Goal: Task Accomplishment & Management: Complete application form

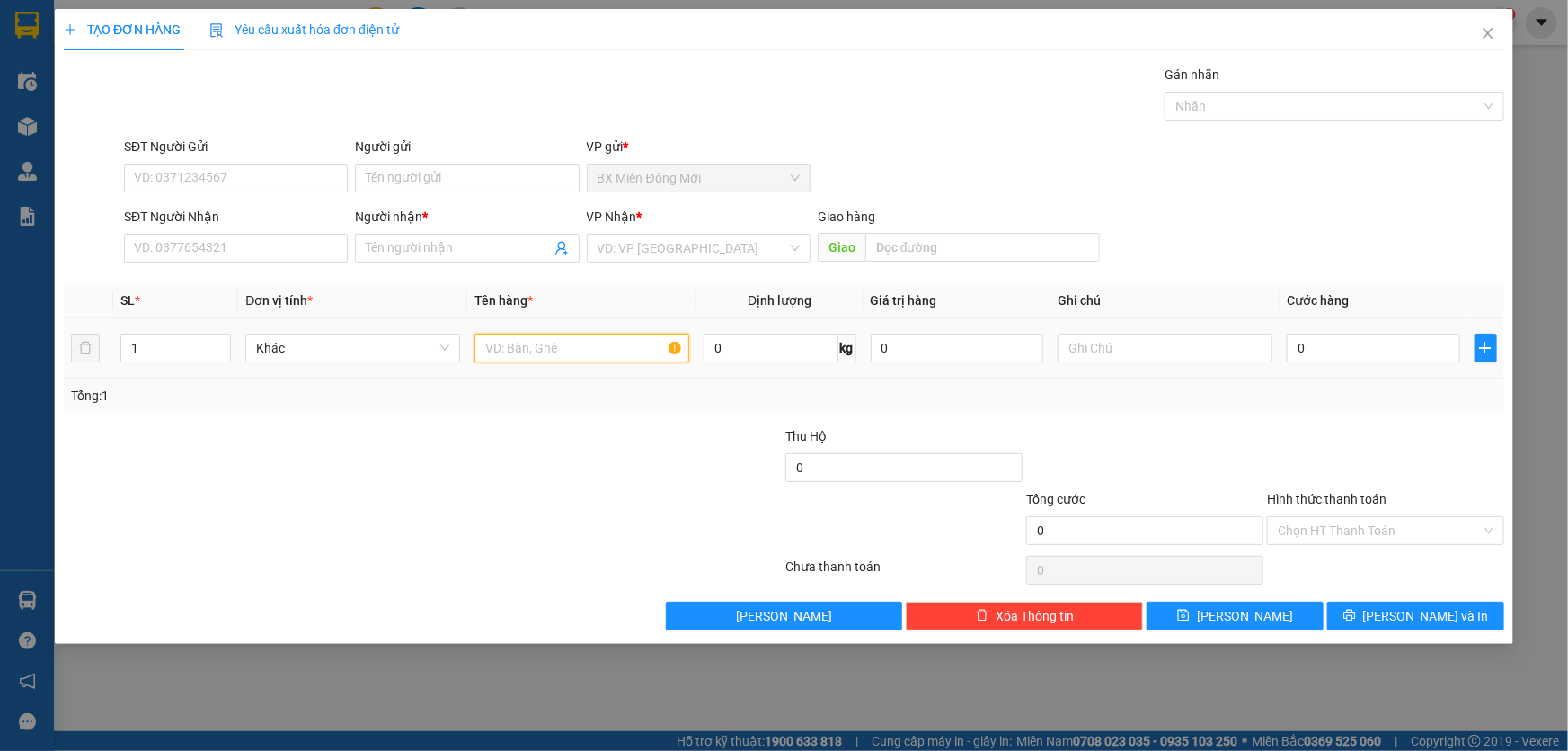
click at [593, 348] on input "text" at bounding box center [582, 348] width 215 height 29
type input "1 GIỎ XANH"
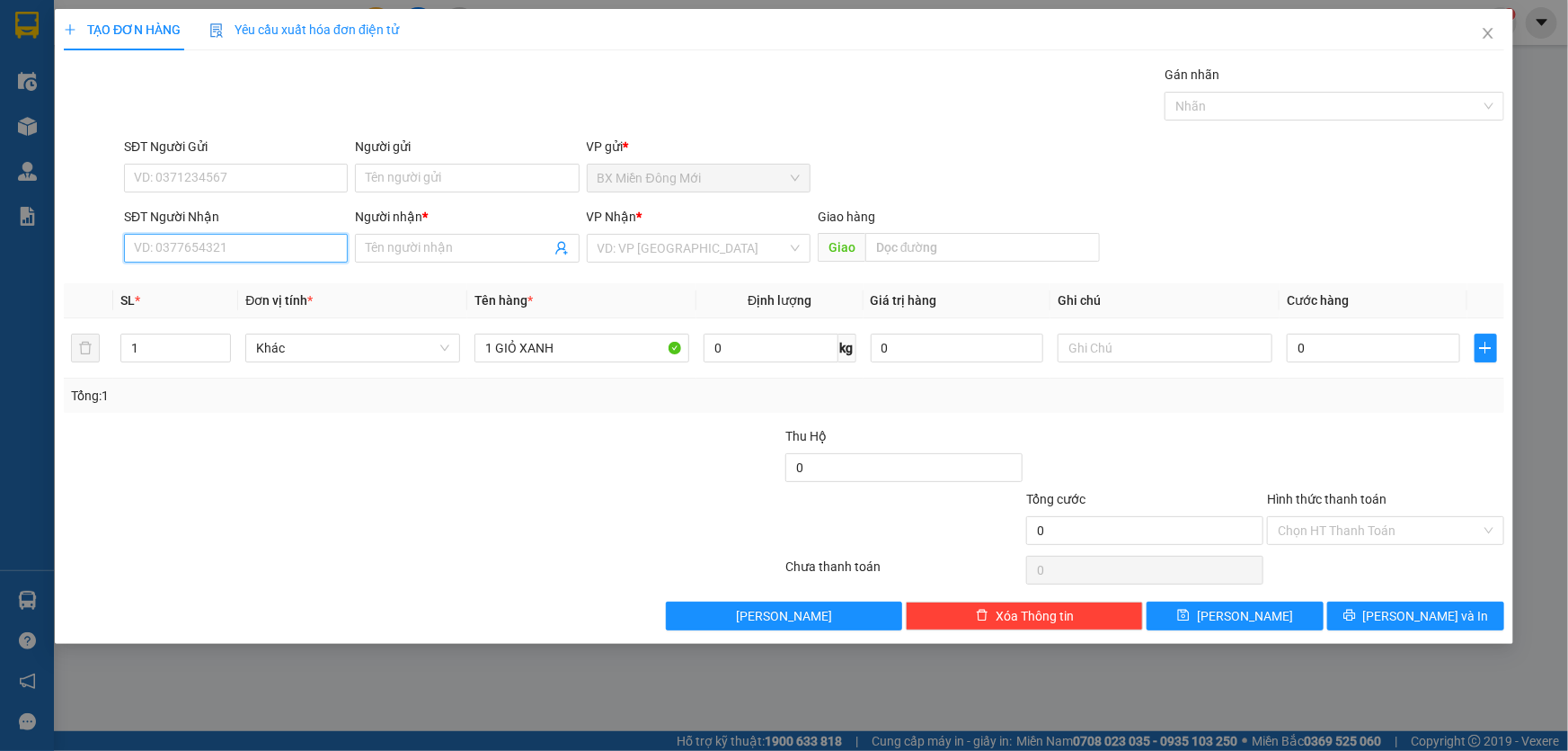
click at [242, 251] on input "SĐT Người Nhận" at bounding box center [235, 249] width 223 height 29
type input "0944845961"
click at [191, 286] on div "0944845961 - SỬ" at bounding box center [235, 284] width 202 height 19
type input "SỬ"
type input "[PERSON_NAME]"
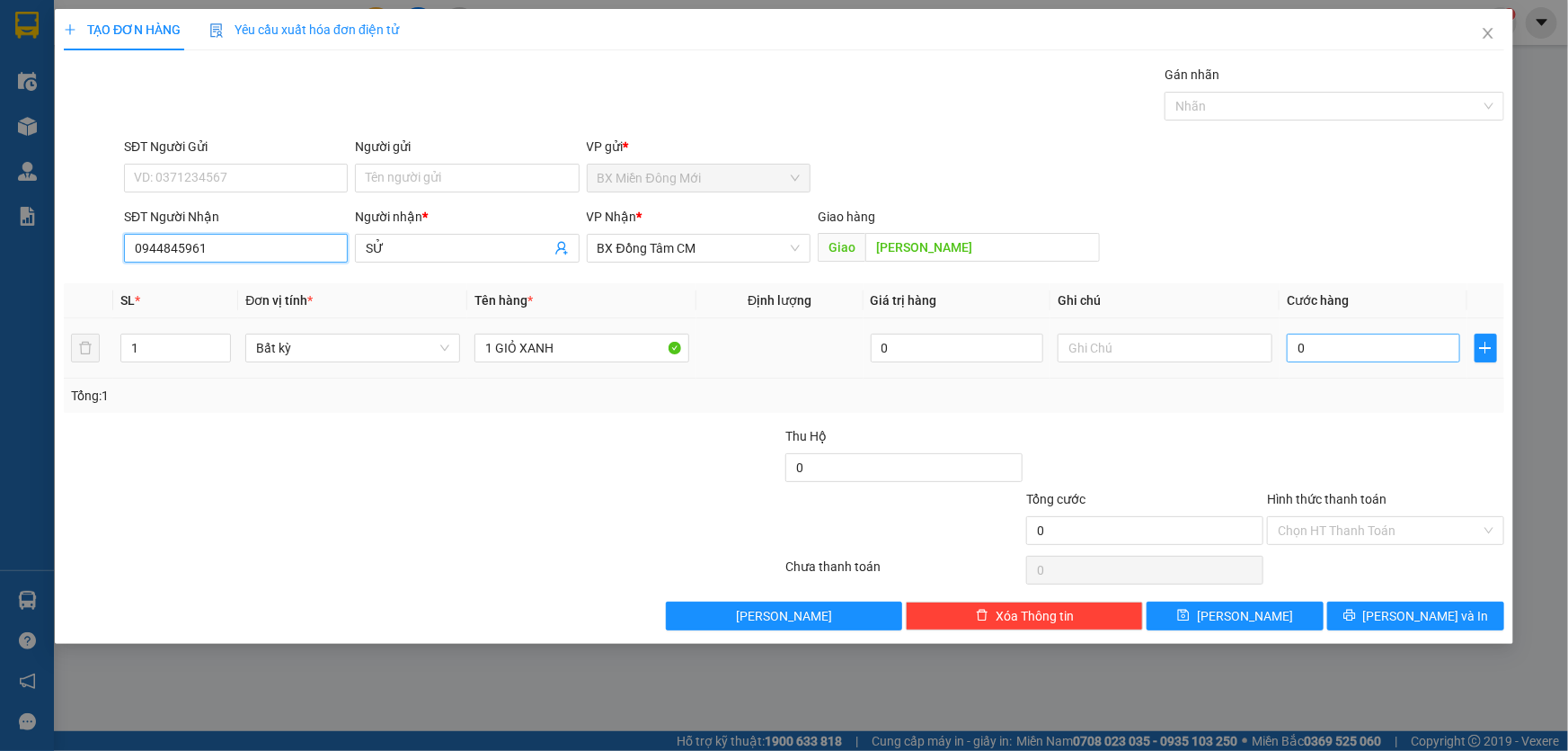
type input "0944845961"
type input "6"
type input "60"
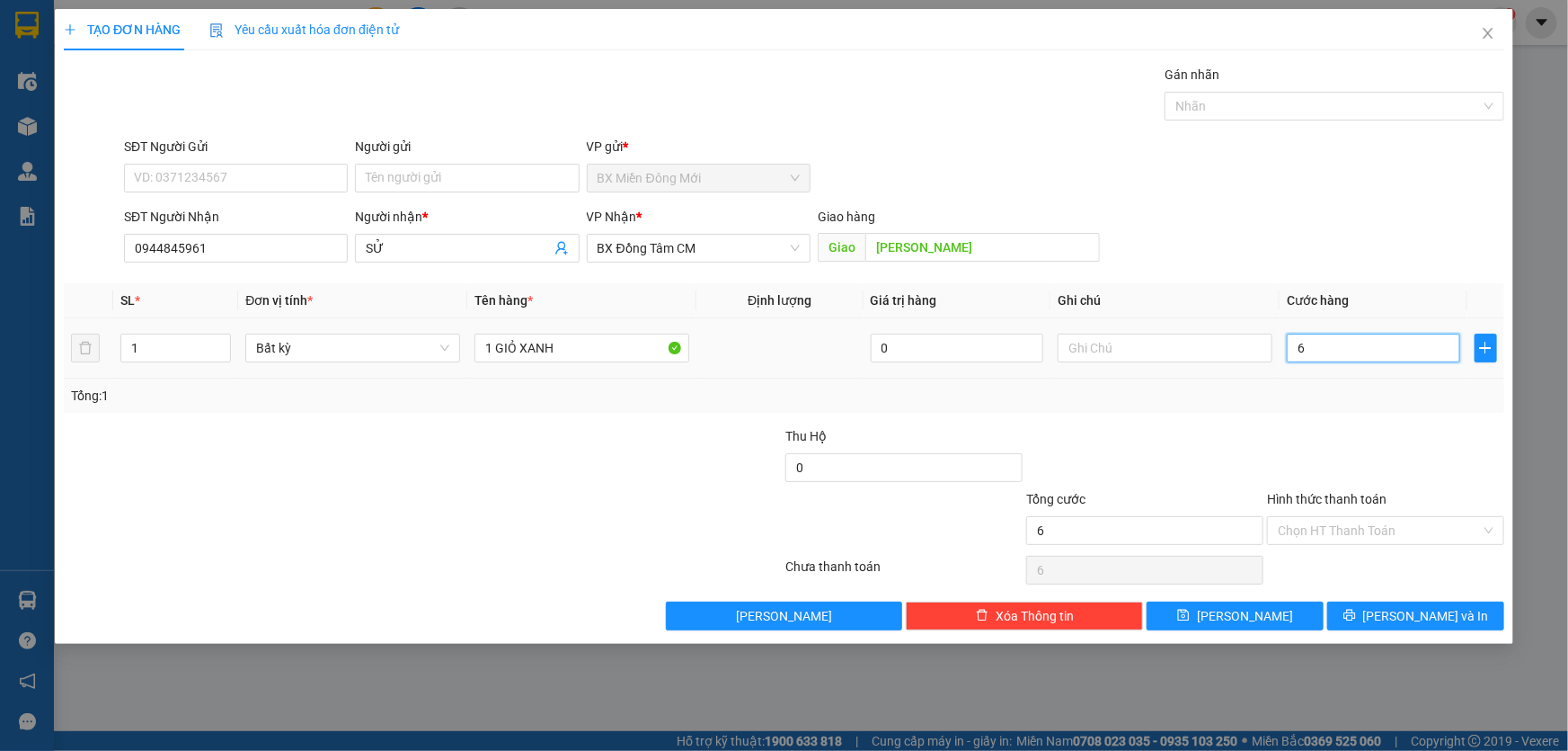
type input "60"
type input "60.000"
click at [1347, 430] on div at bounding box center [1385, 457] width 241 height 63
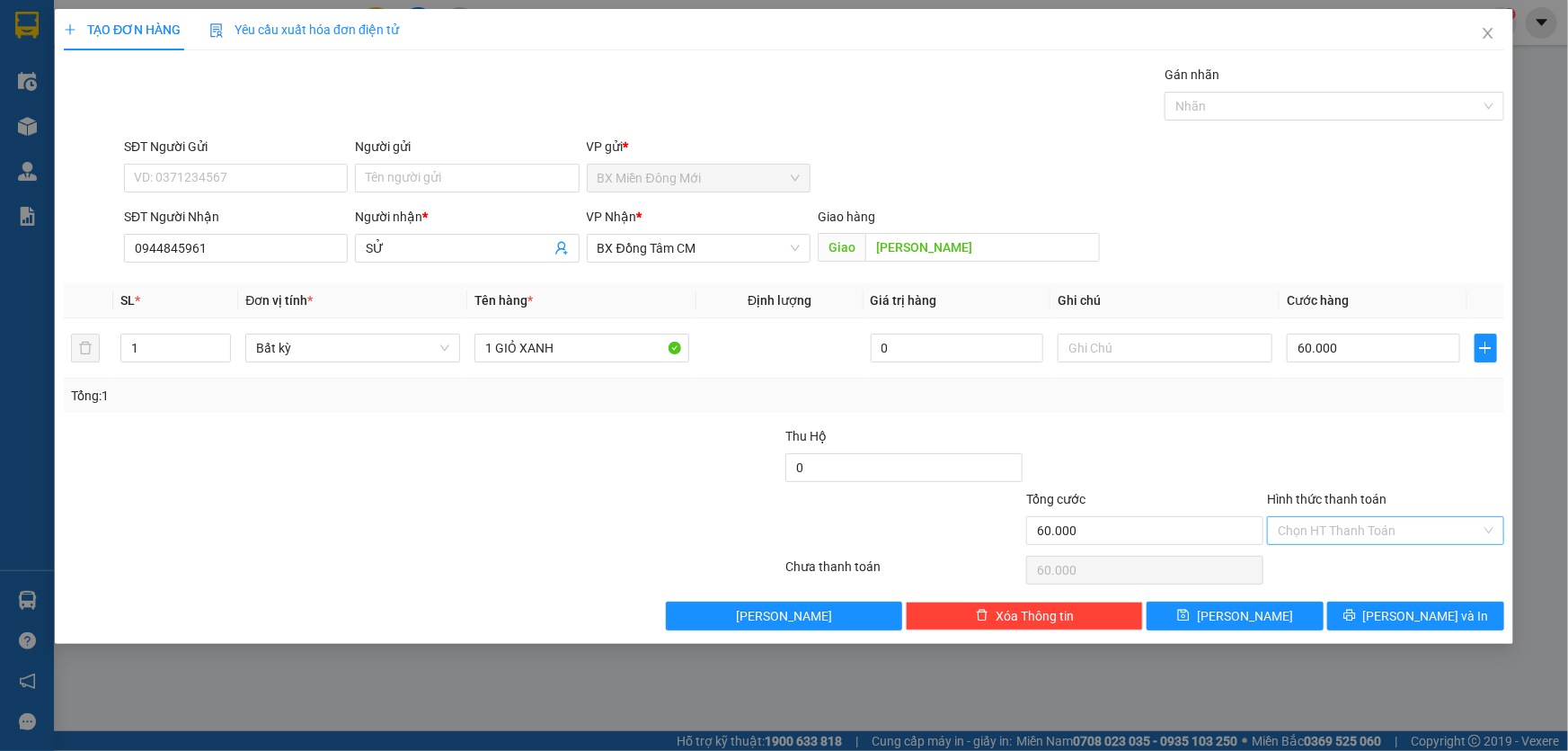
click at [1364, 524] on input "Hình thức thanh toán" at bounding box center [1379, 530] width 203 height 27
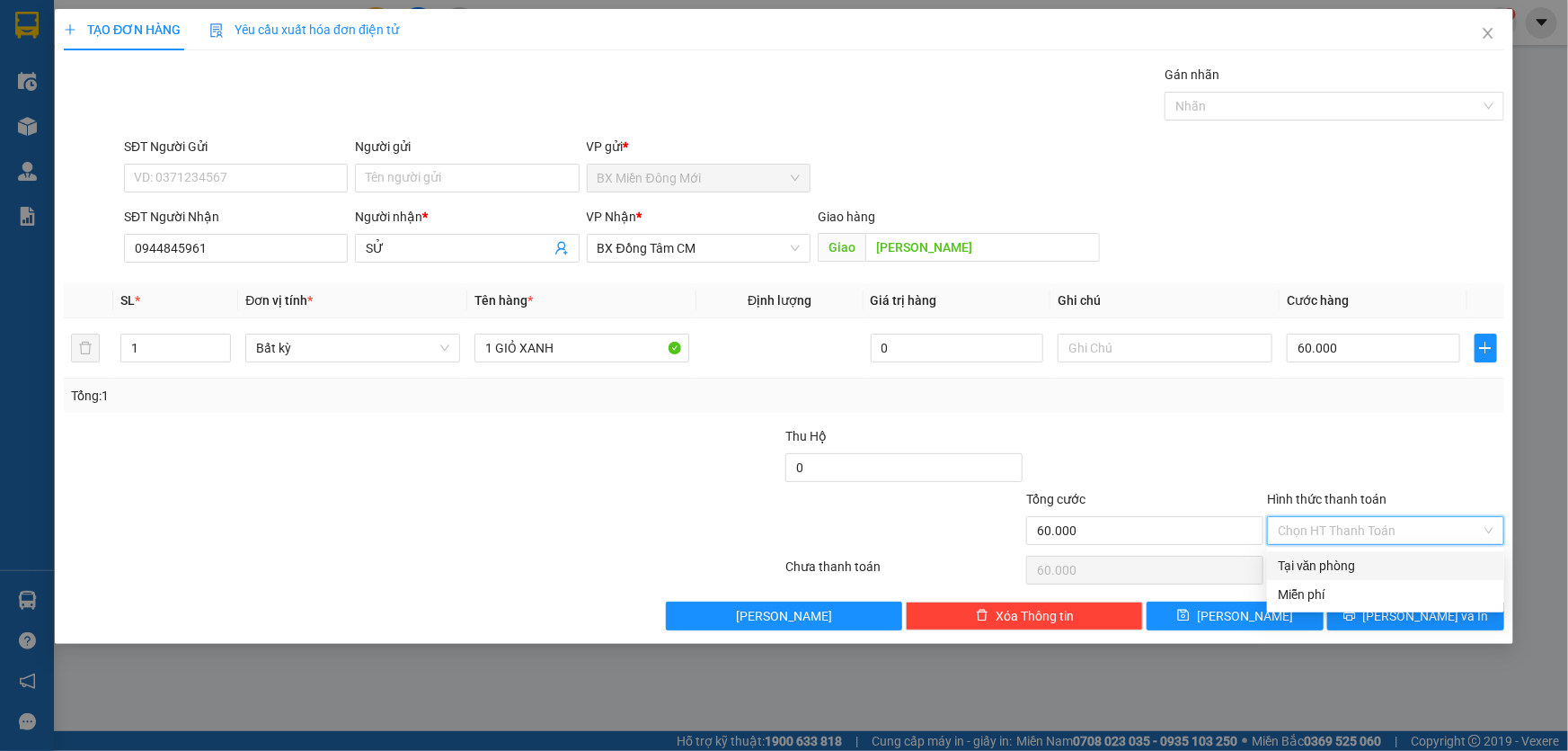
click at [1347, 570] on div "Tại văn phòng" at bounding box center [1385, 565] width 216 height 19
type input "0"
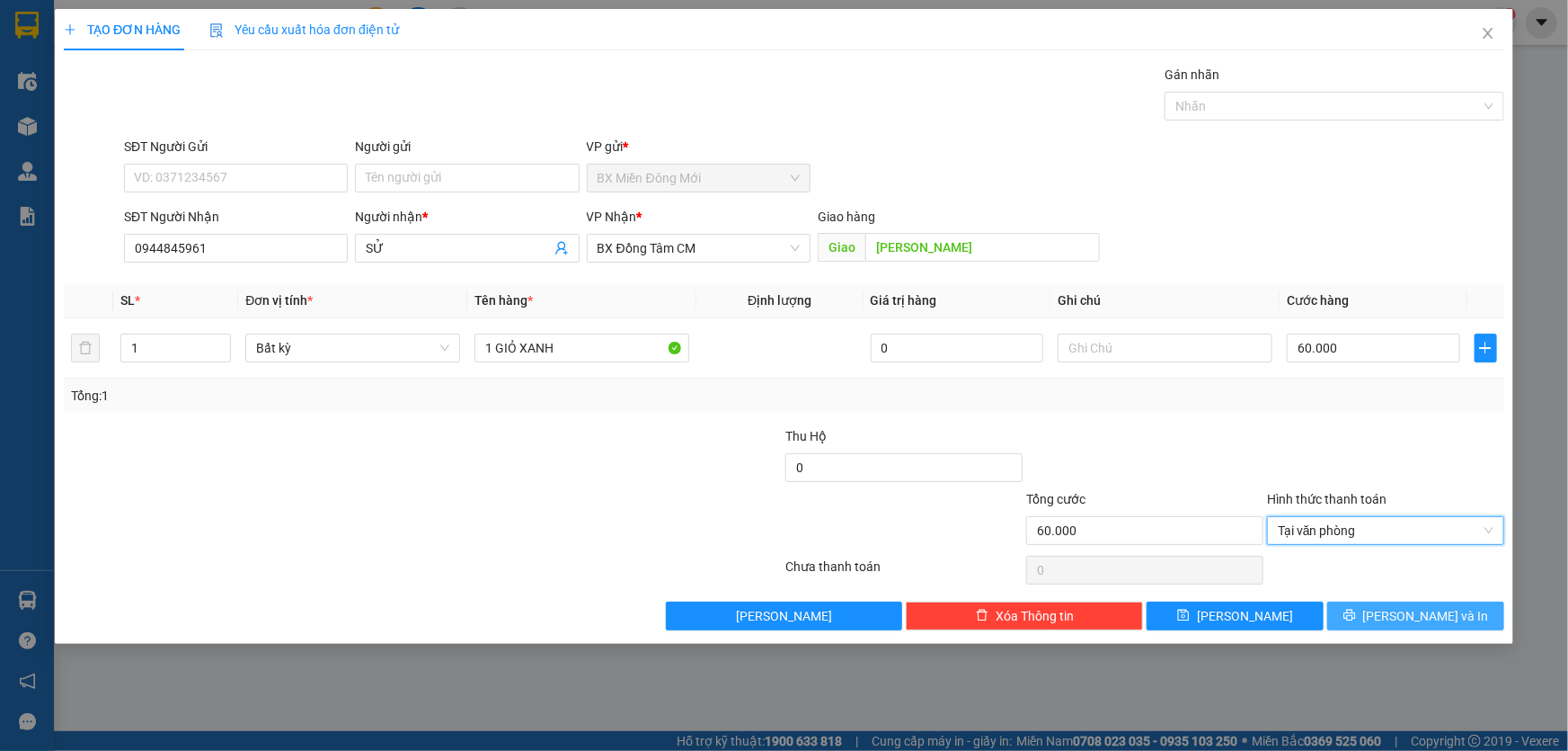
click at [1412, 620] on span "[PERSON_NAME] và In" at bounding box center [1426, 616] width 126 height 19
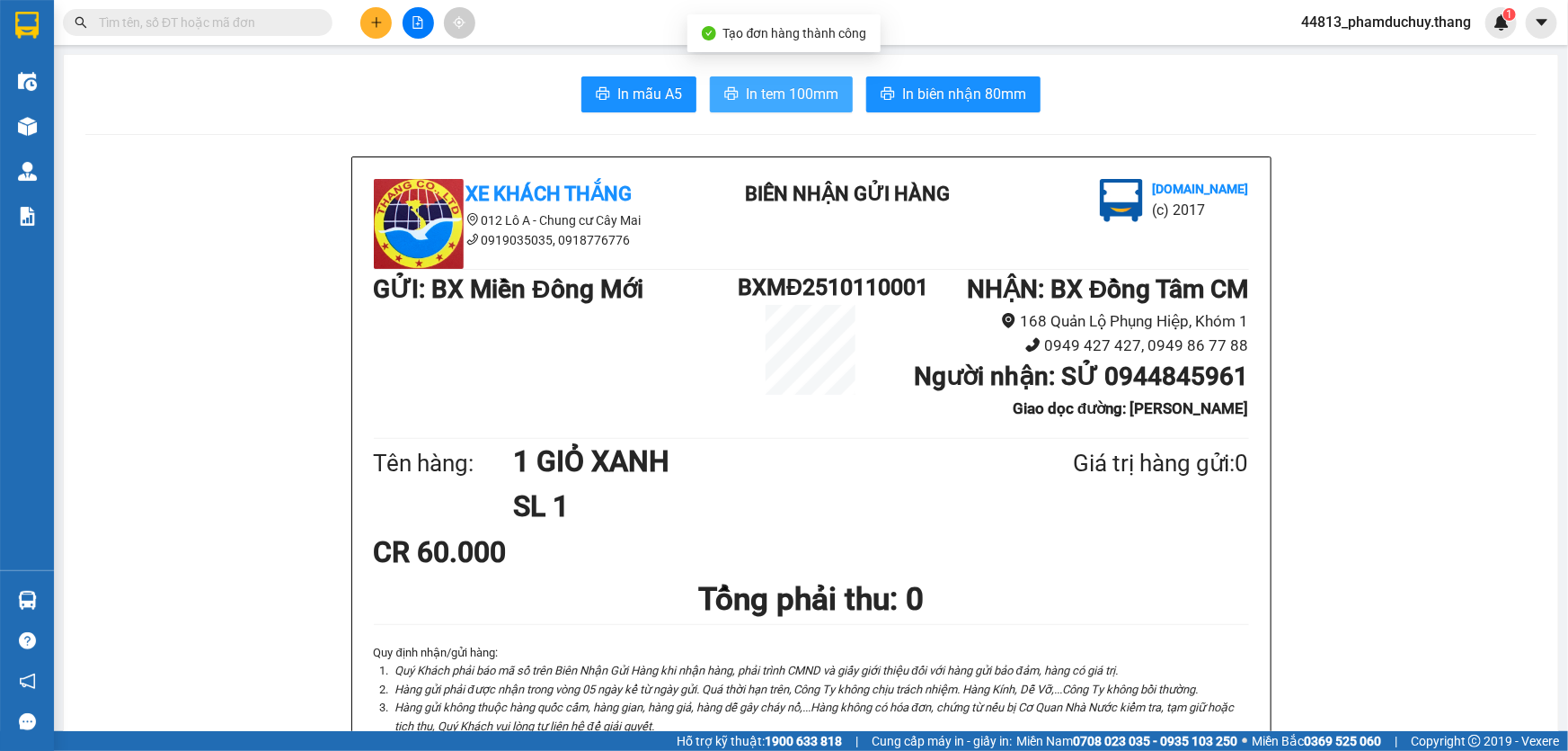
click at [787, 88] on span "In tem 100mm" at bounding box center [792, 93] width 93 height 22
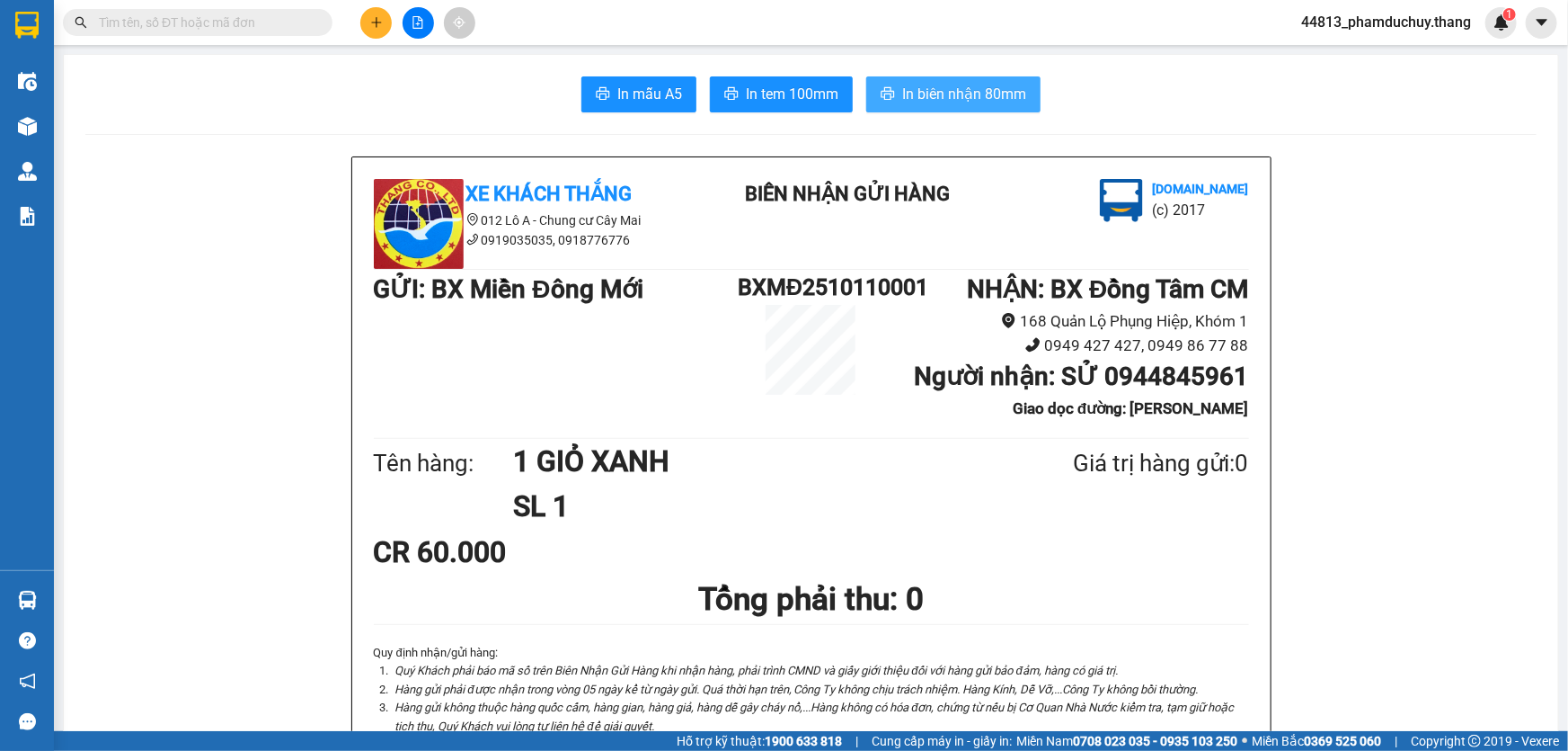
click at [936, 89] on span "In biên nhận 80mm" at bounding box center [964, 93] width 124 height 22
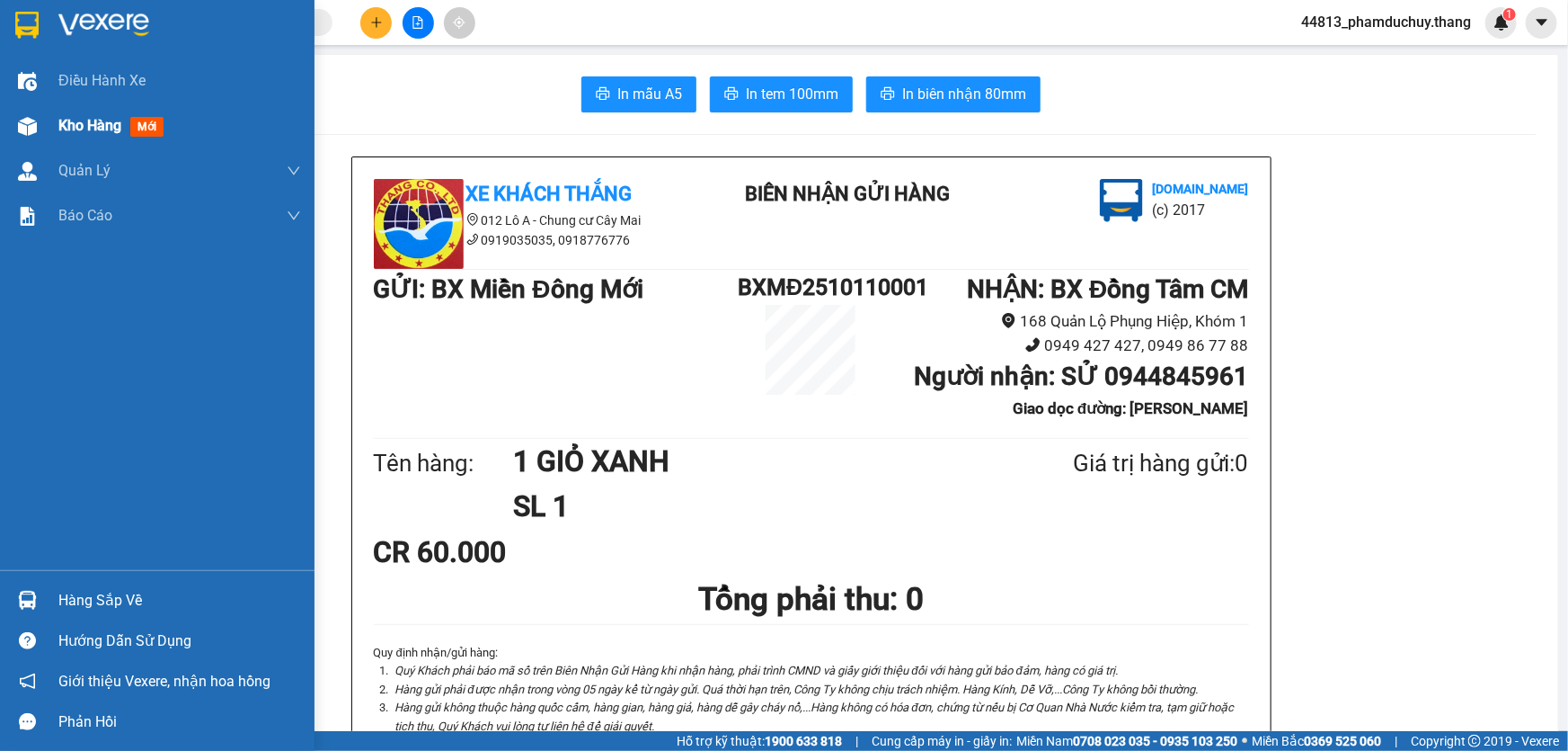
click at [111, 126] on span "Kho hàng" at bounding box center [89, 126] width 63 height 17
